Goal: Transaction & Acquisition: Purchase product/service

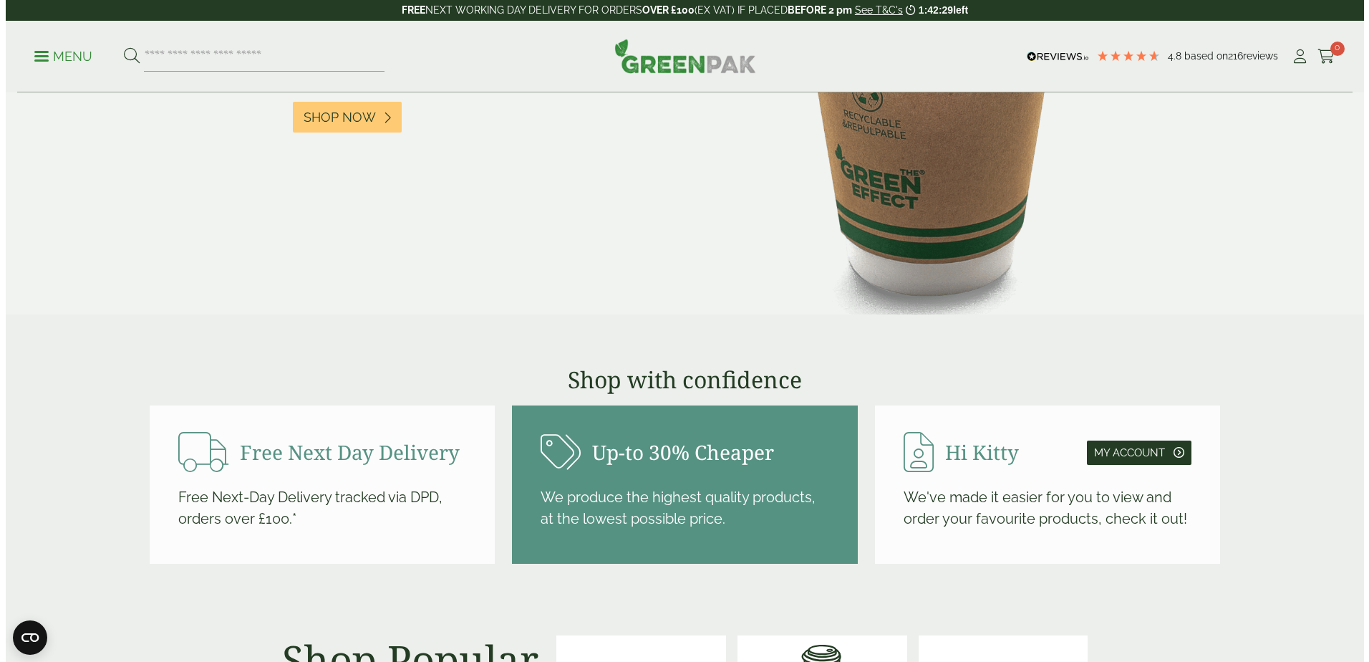
scroll to position [931, 0]
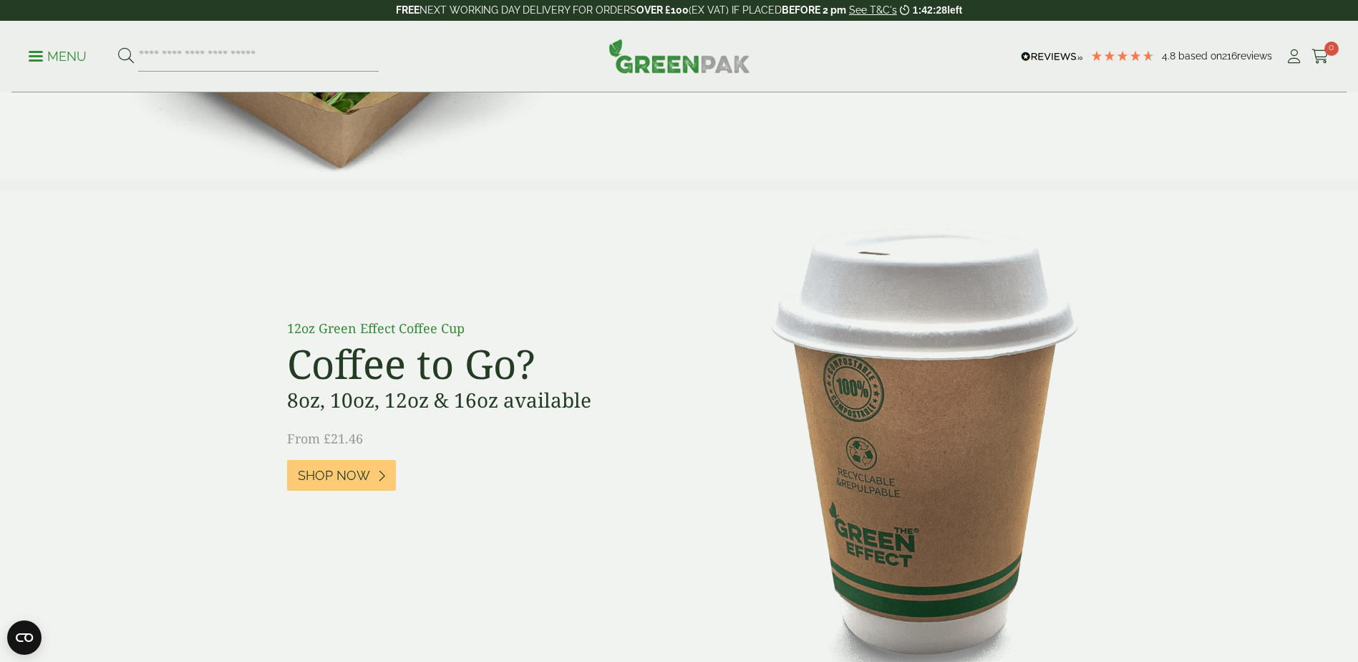
click at [71, 52] on p "Menu" at bounding box center [58, 56] width 58 height 17
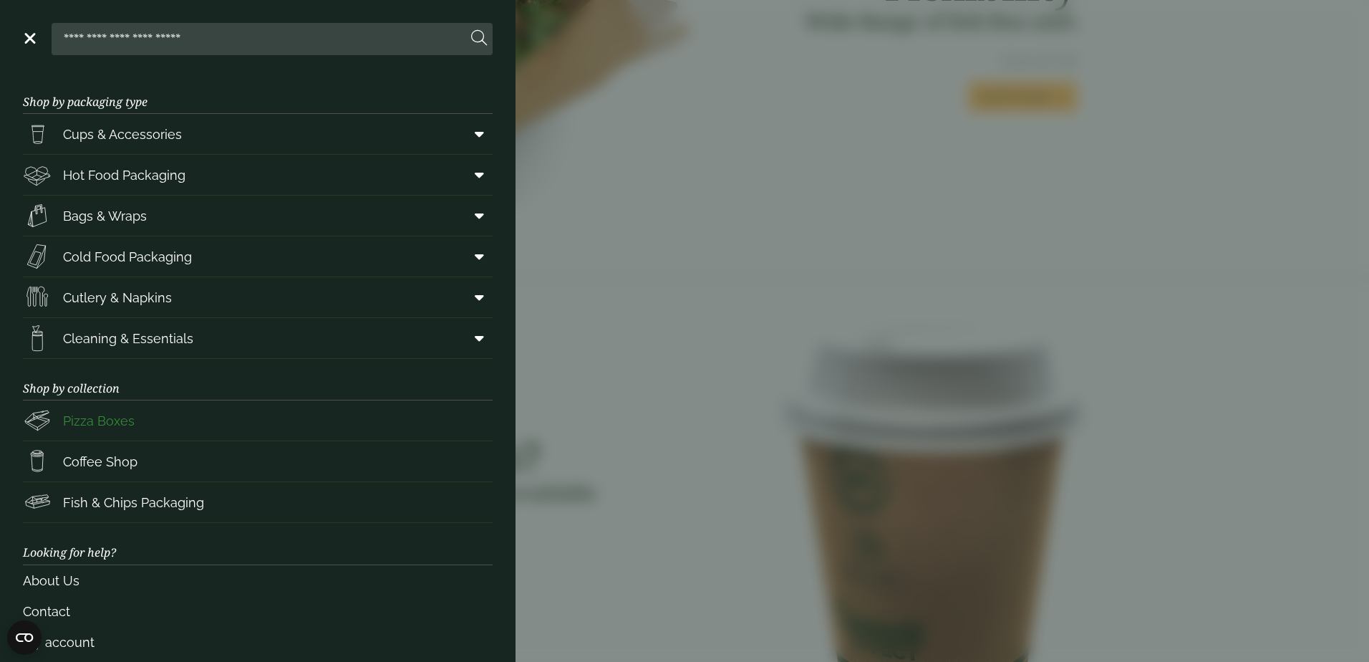
click at [145, 427] on link "Pizza Boxes" at bounding box center [258, 420] width 470 height 40
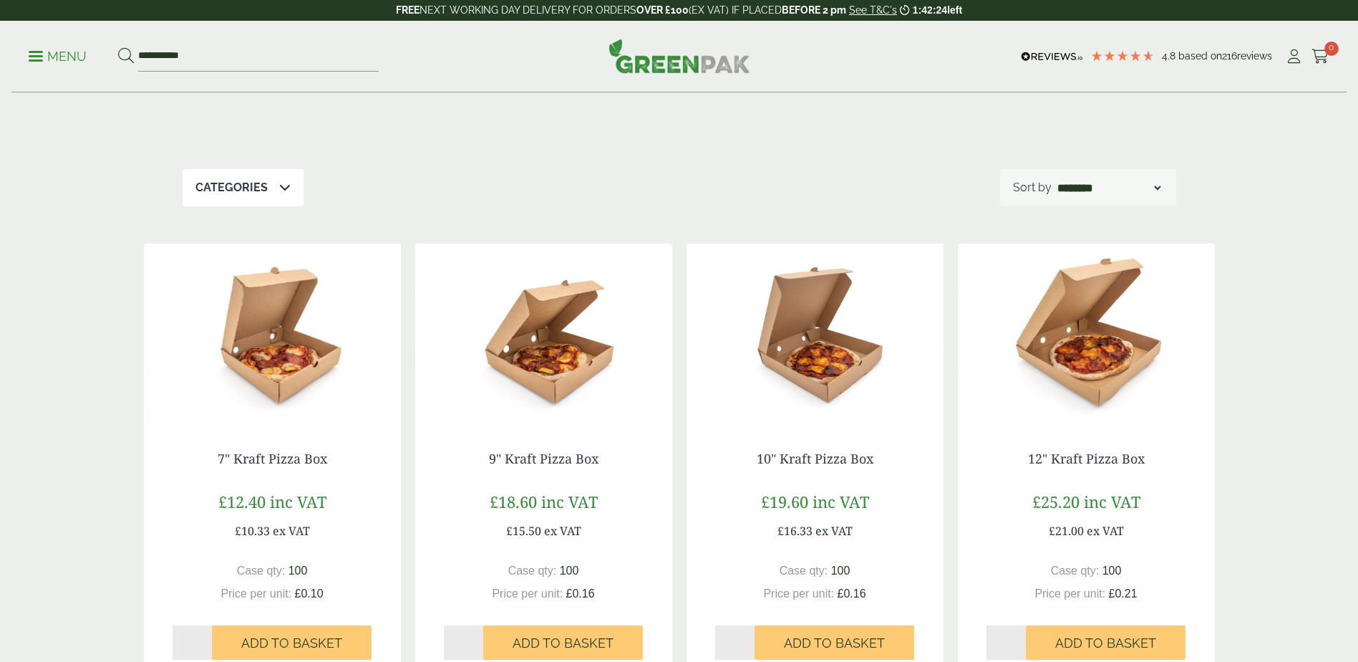
scroll to position [286, 0]
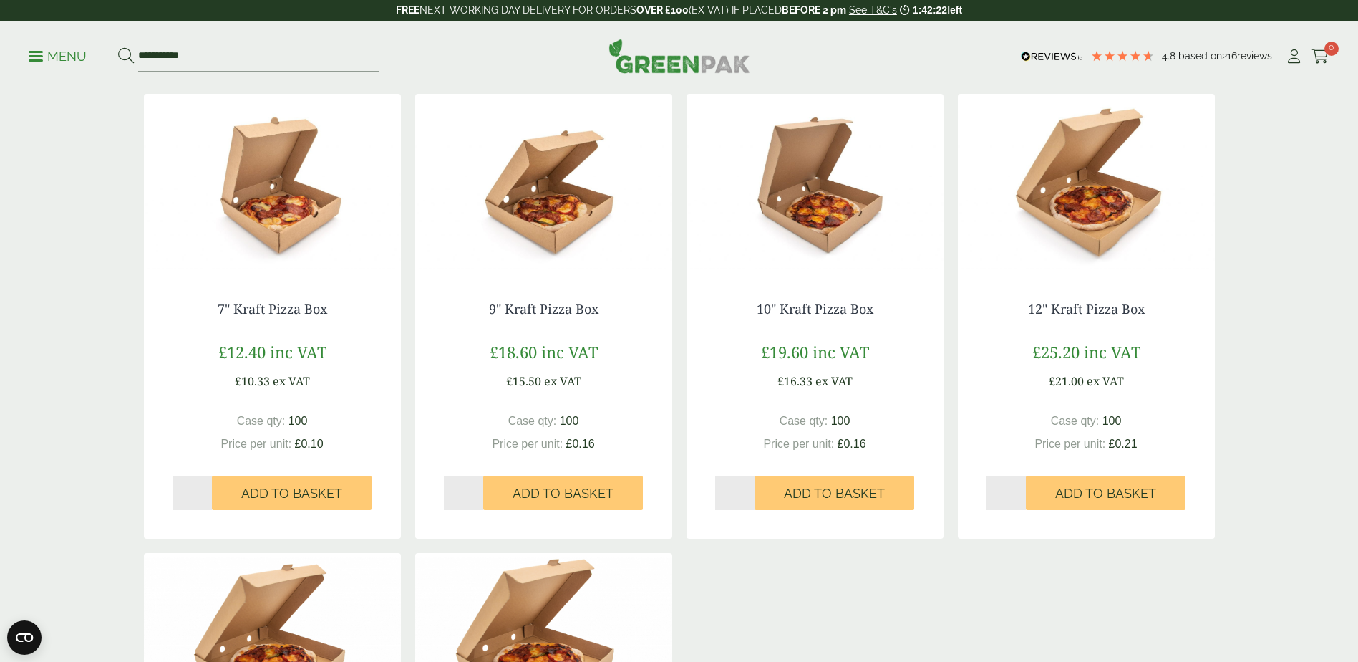
click at [1111, 221] on img at bounding box center [1086, 183] width 257 height 179
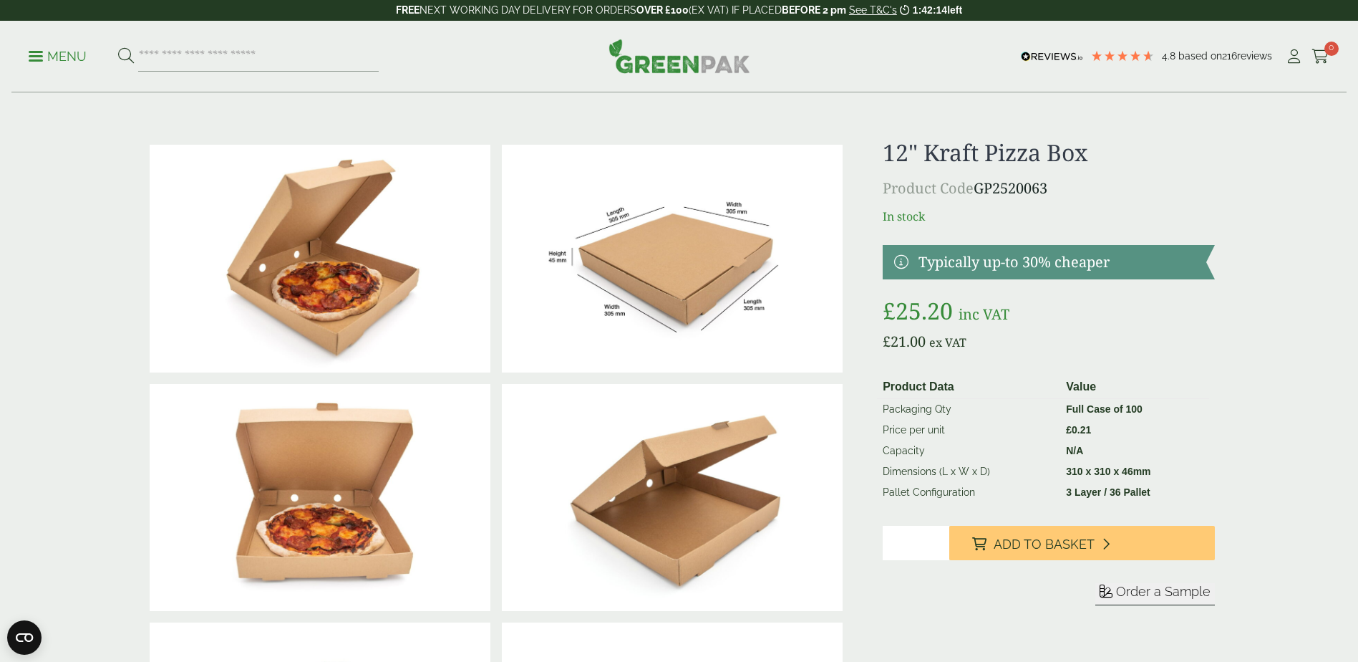
click at [897, 560] on input "*" at bounding box center [916, 543] width 67 height 34
type input "*"
click at [940, 560] on input "*" at bounding box center [916, 543] width 67 height 34
click at [909, 560] on input "*" at bounding box center [916, 543] width 67 height 34
click at [958, 375] on div at bounding box center [1049, 375] width 332 height 0
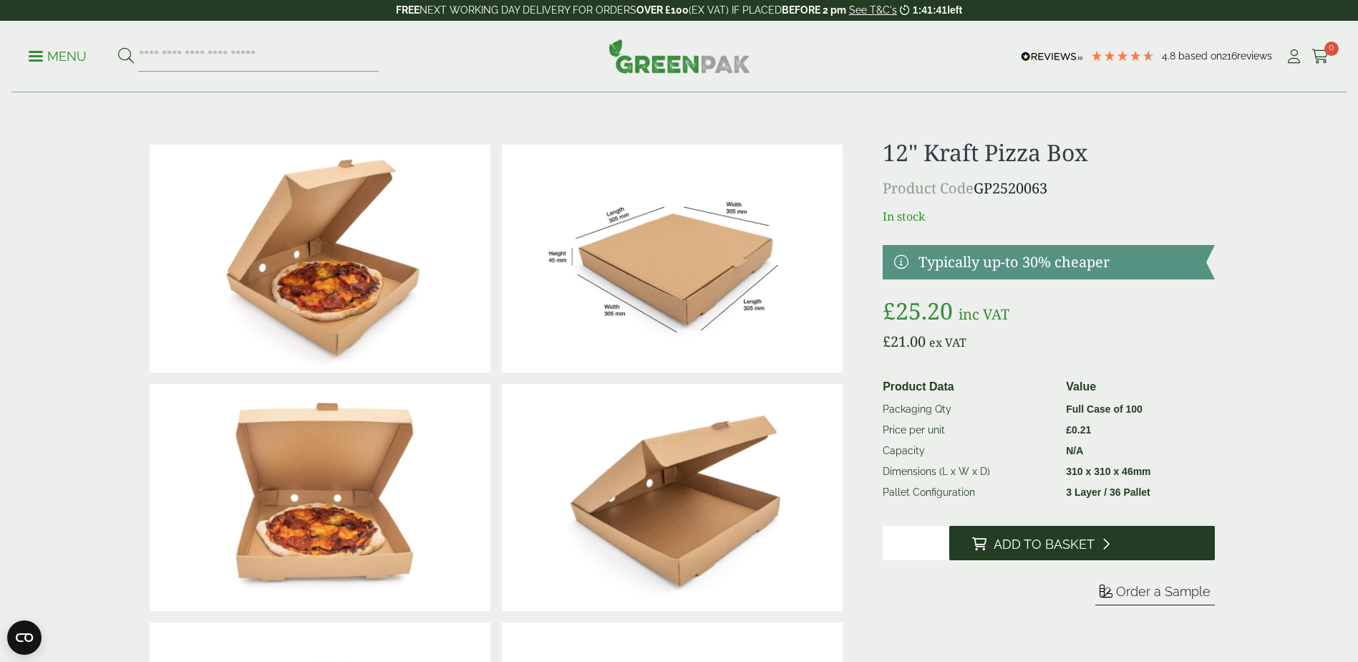
click at [1043, 552] on span "Add to Basket" at bounding box center [1044, 544] width 101 height 16
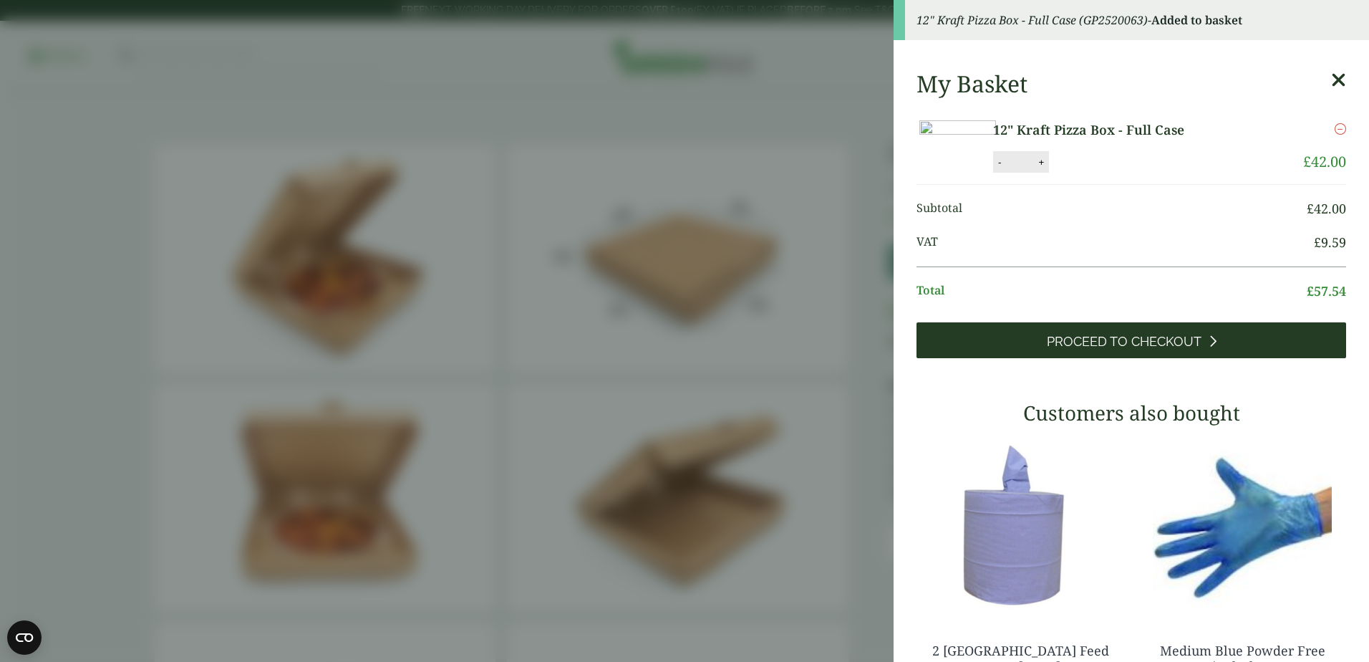
click at [1123, 349] on span "Proceed to Checkout" at bounding box center [1124, 342] width 155 height 16
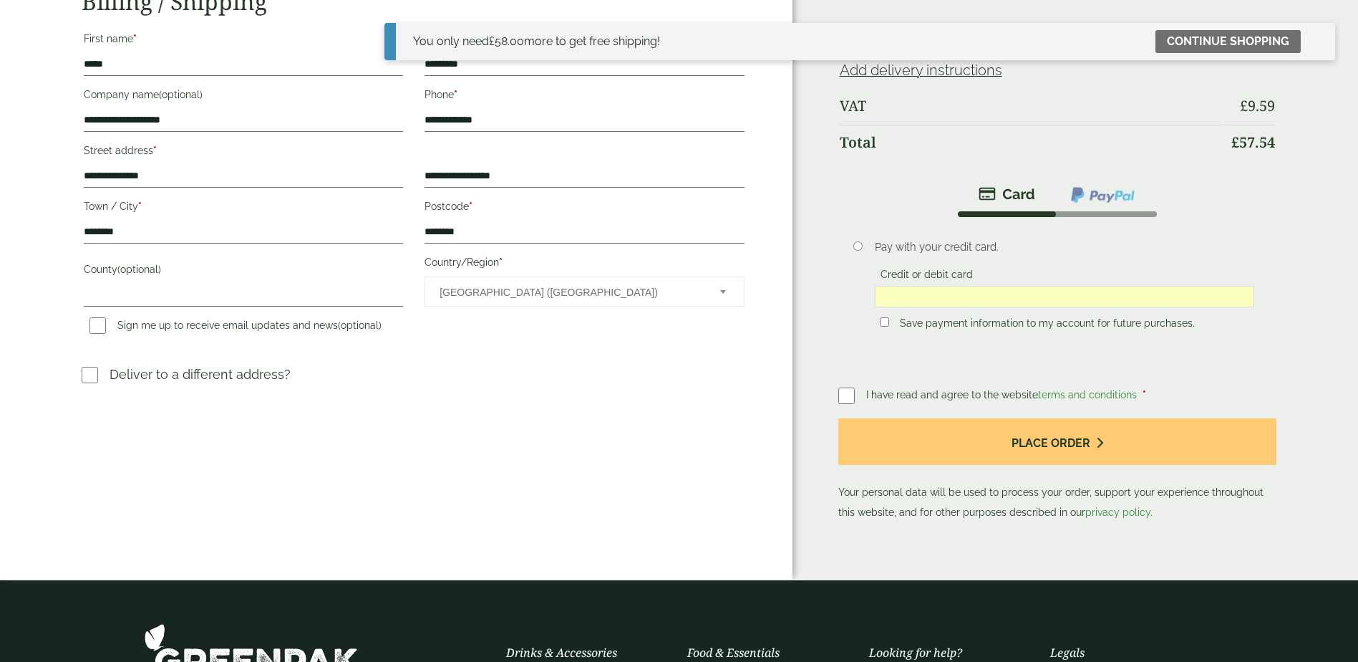
scroll to position [215, 0]
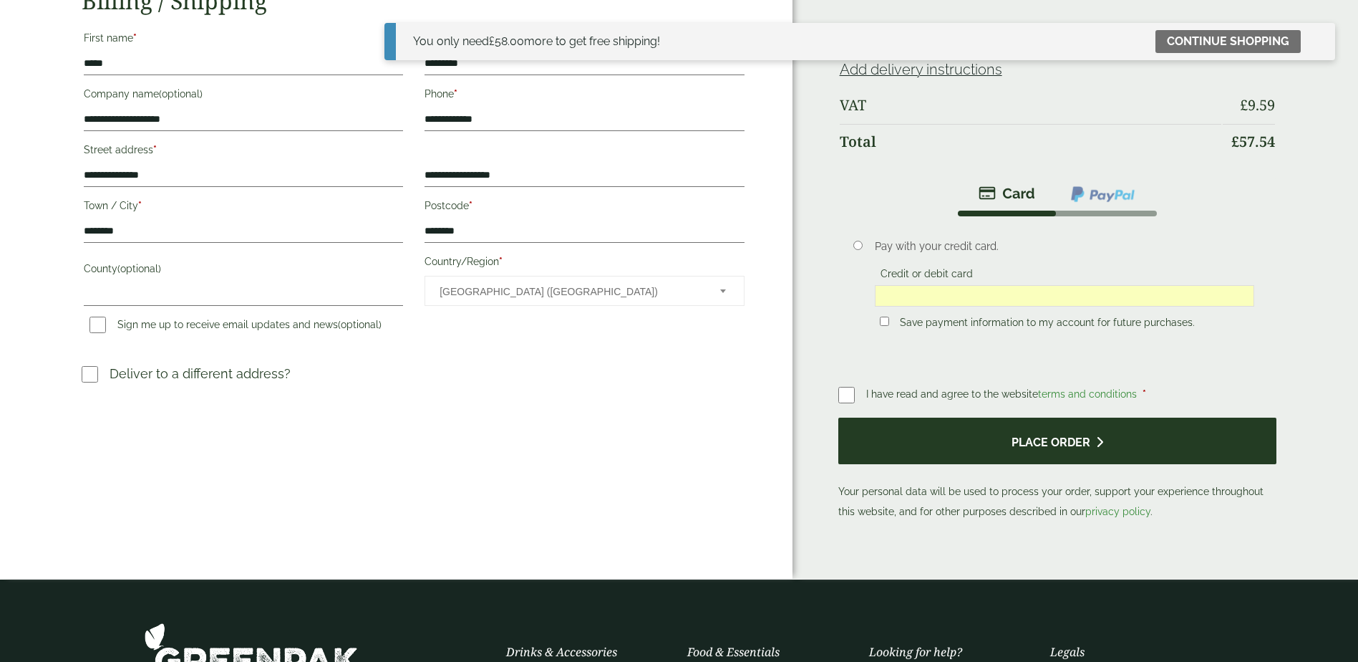
click at [1063, 449] on button "Place order" at bounding box center [1058, 440] width 439 height 47
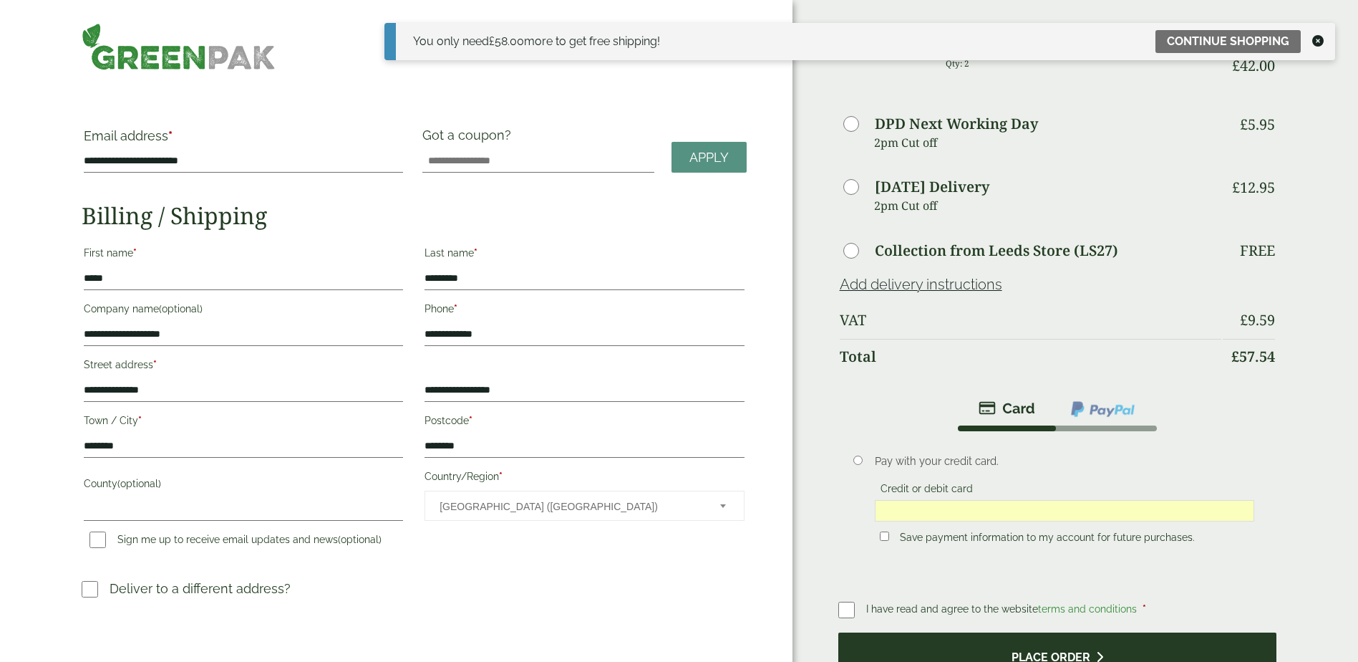
click at [984, 647] on button "Place order" at bounding box center [1058, 655] width 439 height 47
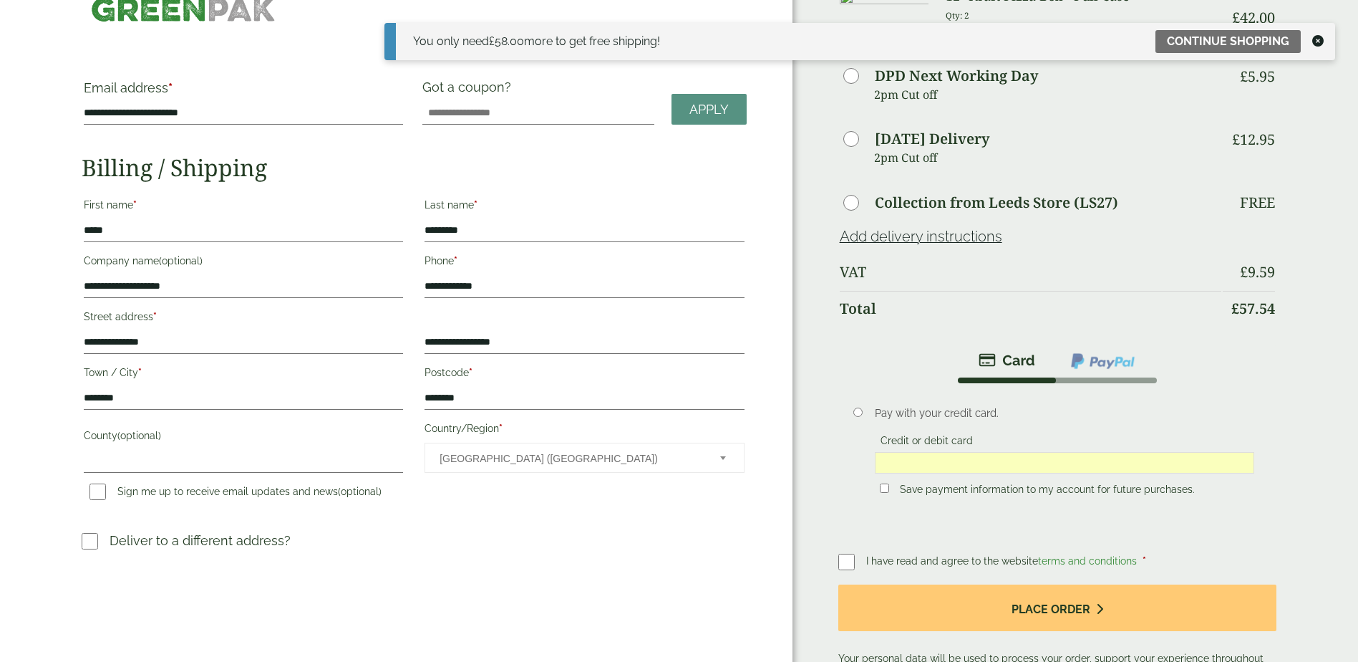
scroll to position [72, 0]
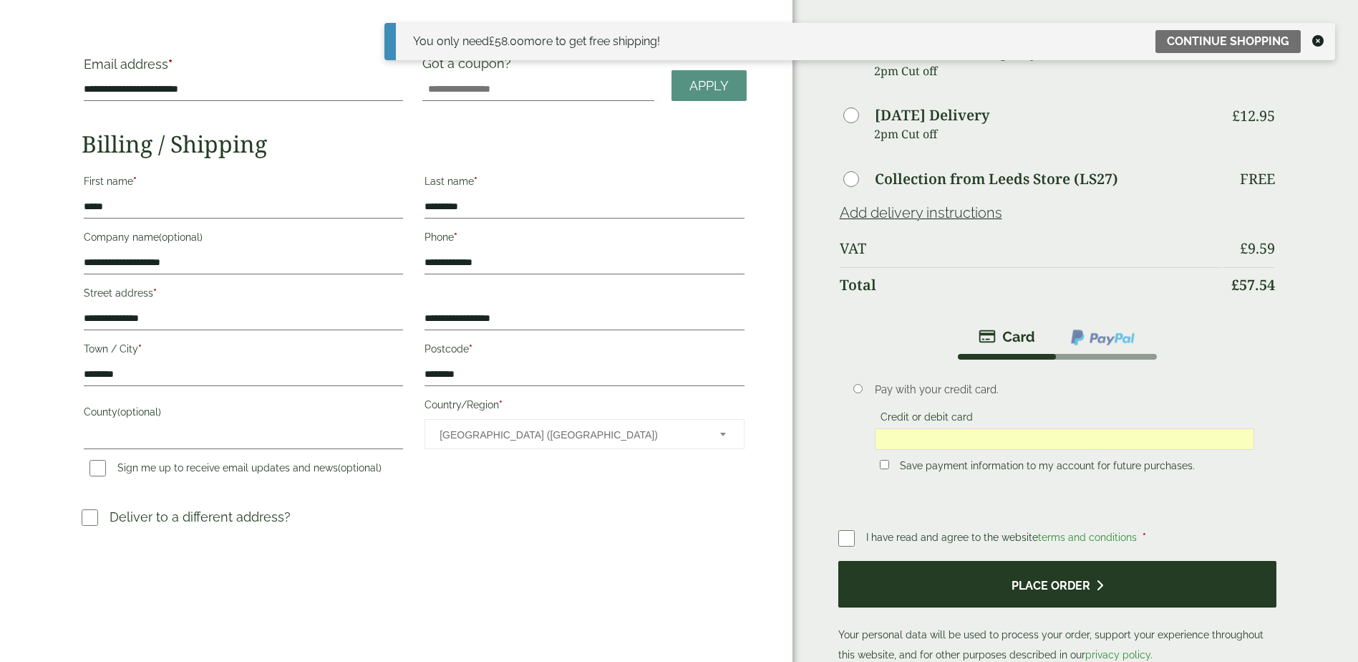
click at [1029, 571] on button "Place order" at bounding box center [1058, 584] width 439 height 47
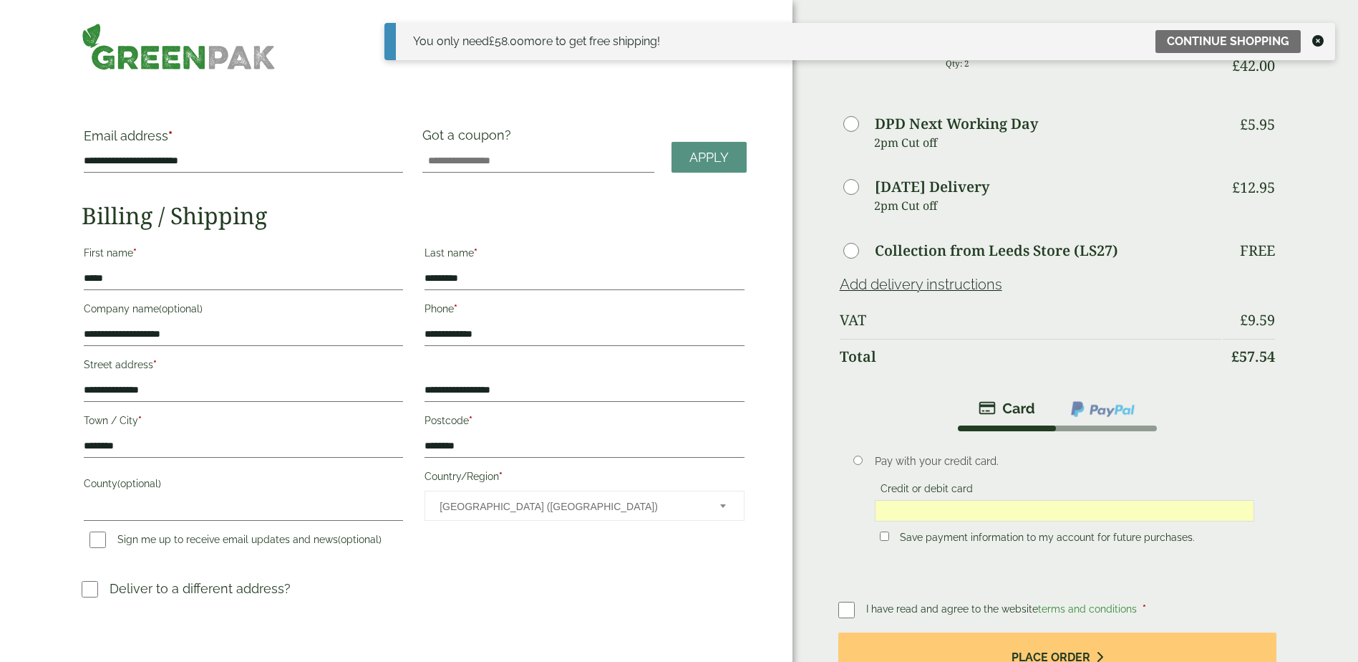
click at [98, 45] on img at bounding box center [179, 46] width 194 height 47
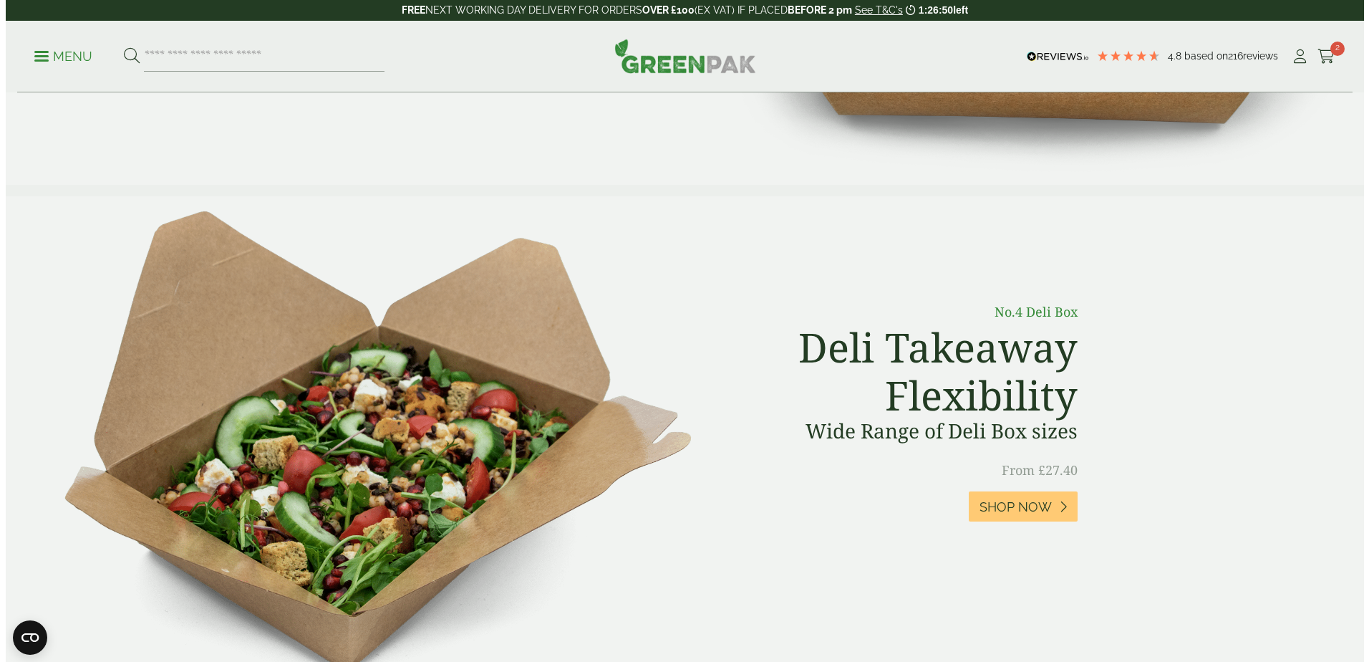
scroll to position [430, 0]
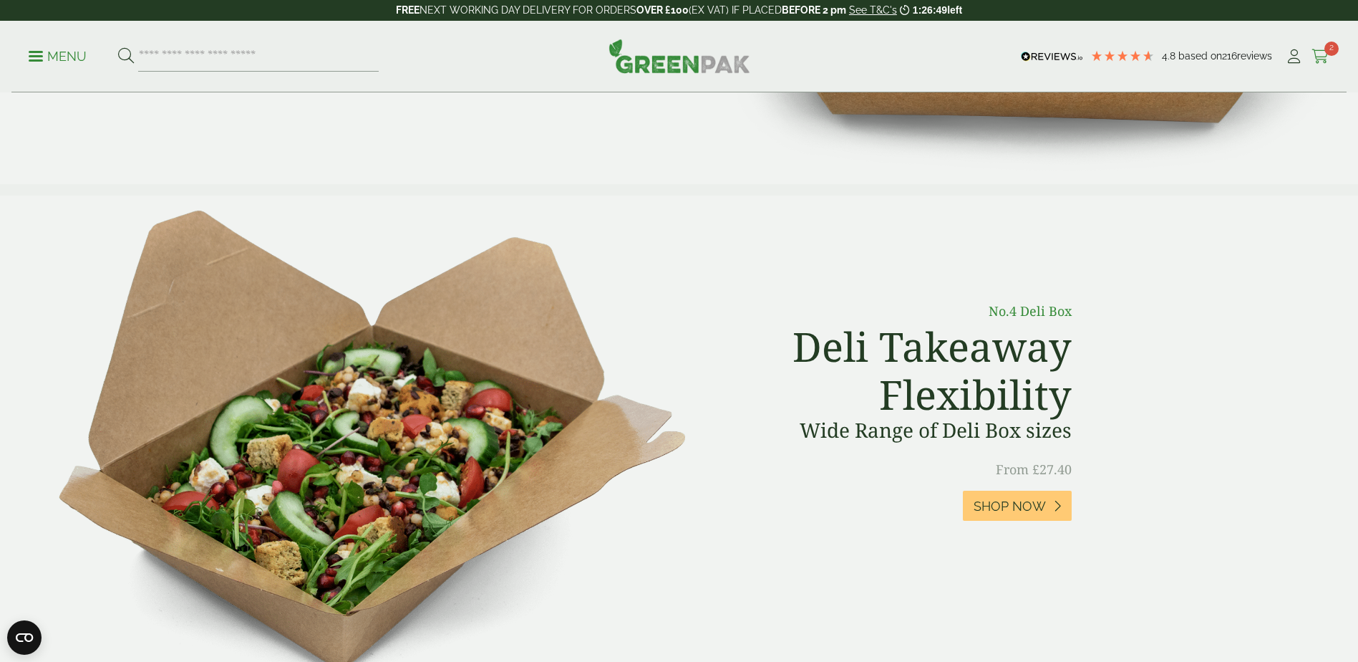
click at [1329, 57] on icon at bounding box center [1321, 56] width 18 height 14
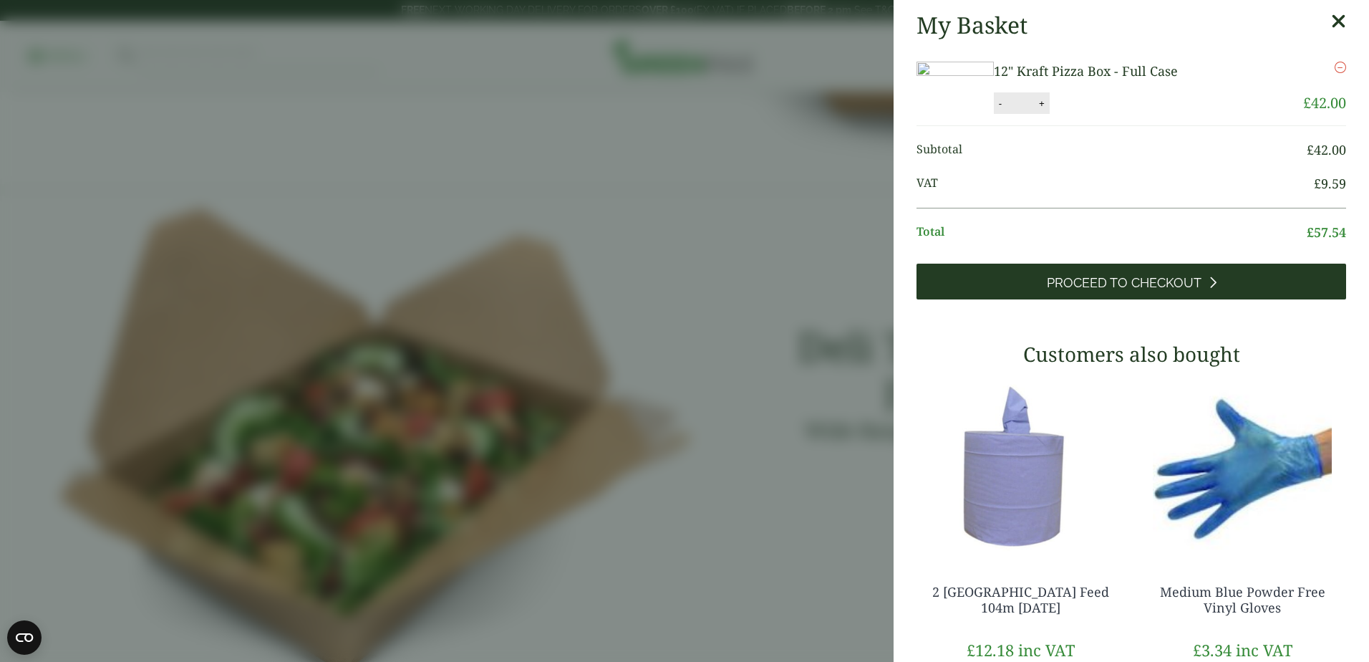
click at [1159, 291] on span "Proceed to Checkout" at bounding box center [1124, 283] width 155 height 16
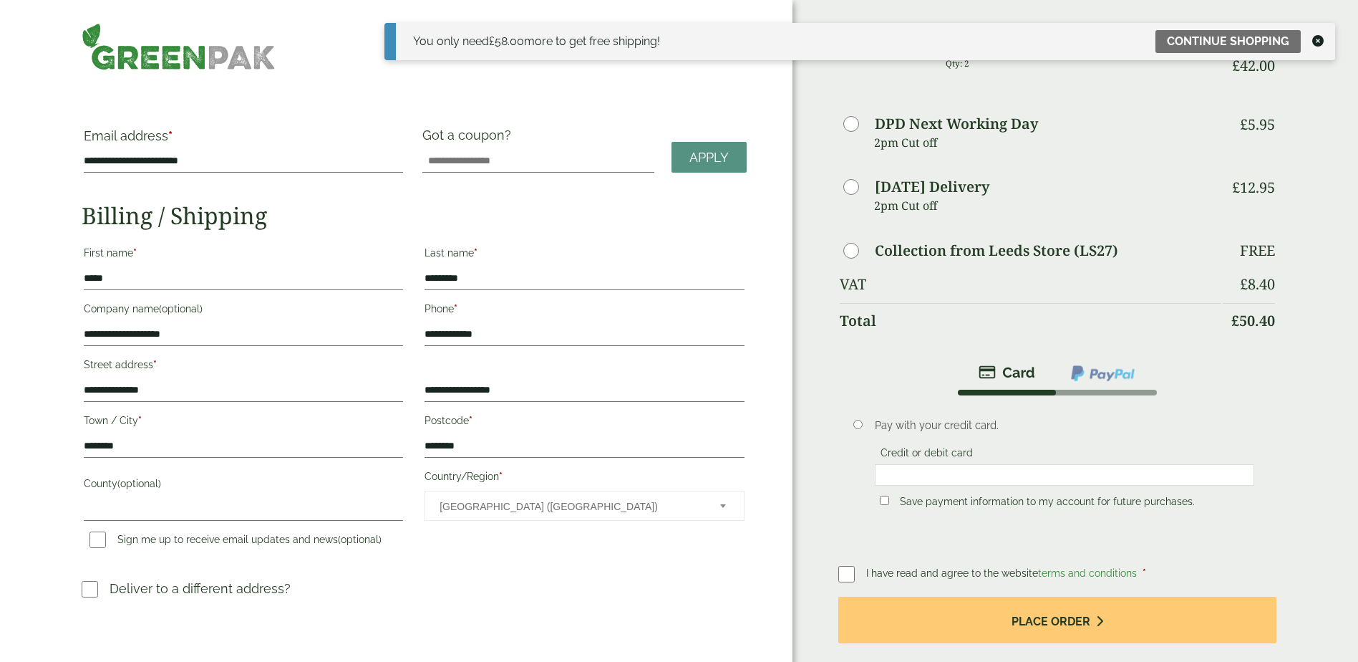
click at [1315, 41] on icon at bounding box center [1318, 40] width 11 height 11
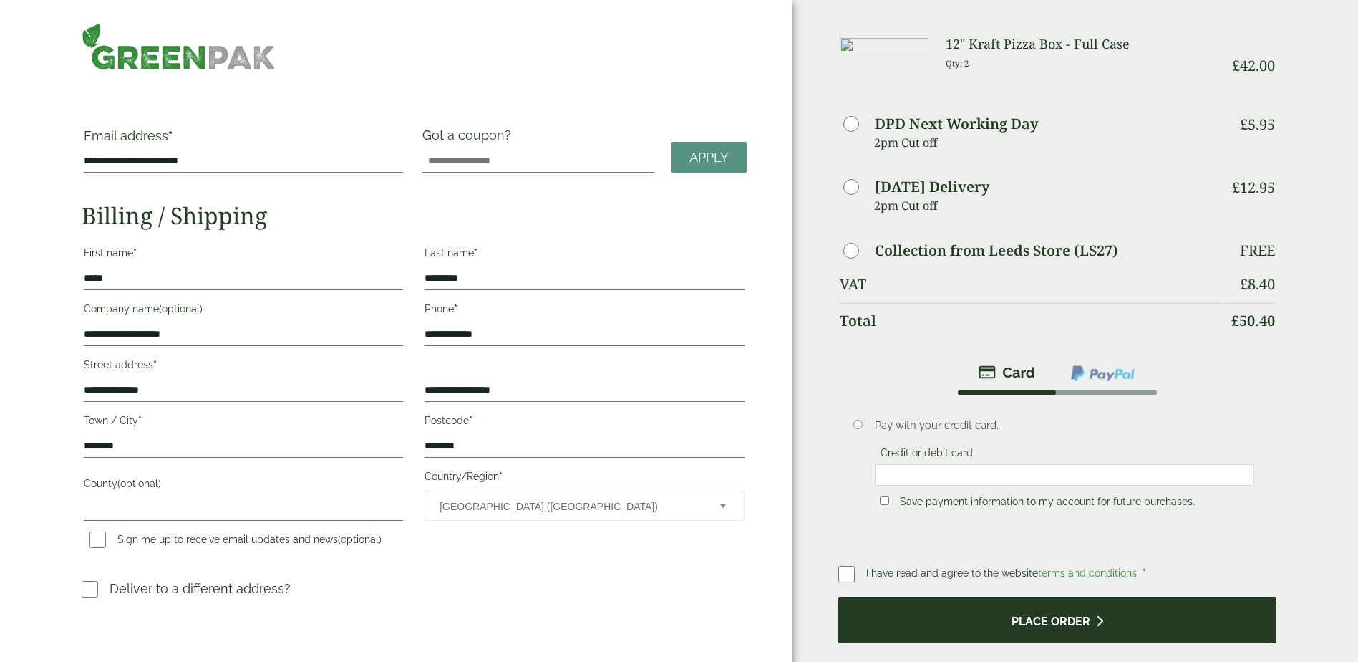
click at [1011, 620] on button "Place order" at bounding box center [1058, 619] width 439 height 47
click at [1023, 623] on button "Place order" at bounding box center [1058, 619] width 439 height 47
